Goal: Check status: Check status

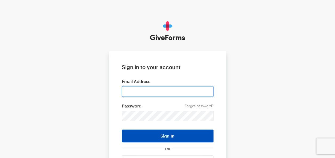
type input "Amalekan@unionsettlement.org"
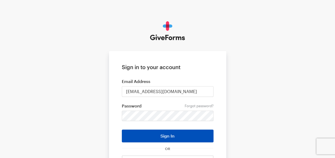
click at [164, 132] on button "Sign In" at bounding box center [168, 136] width 92 height 13
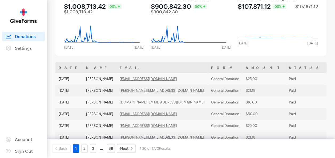
scroll to position [52, 0]
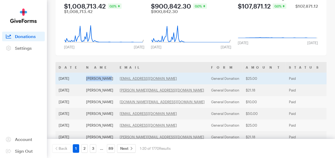
drag, startPoint x: 107, startPoint y: 79, endPoint x: 84, endPoint y: 80, distance: 23.7
click at [84, 80] on td "Lillian Bent" at bounding box center [100, 79] width 34 height 12
copy td "[PERSON_NAME]"
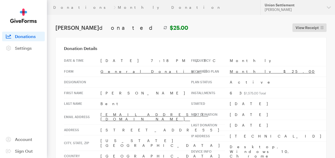
drag, startPoint x: 83, startPoint y: 29, endPoint x: 54, endPoint y: 28, distance: 29.3
copy h1 "[PERSON_NAME]"
